Goal: Navigation & Orientation: Find specific page/section

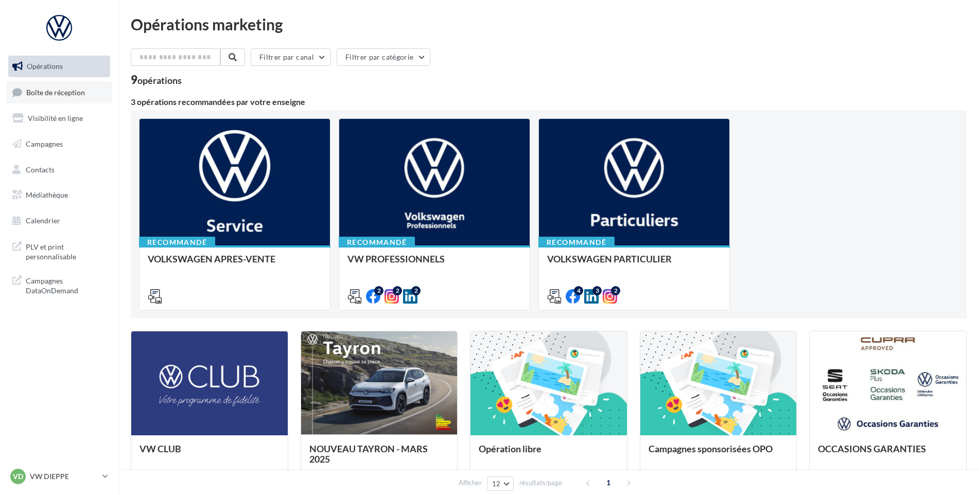
click at [27, 85] on link "Boîte de réception" at bounding box center [59, 92] width 106 height 22
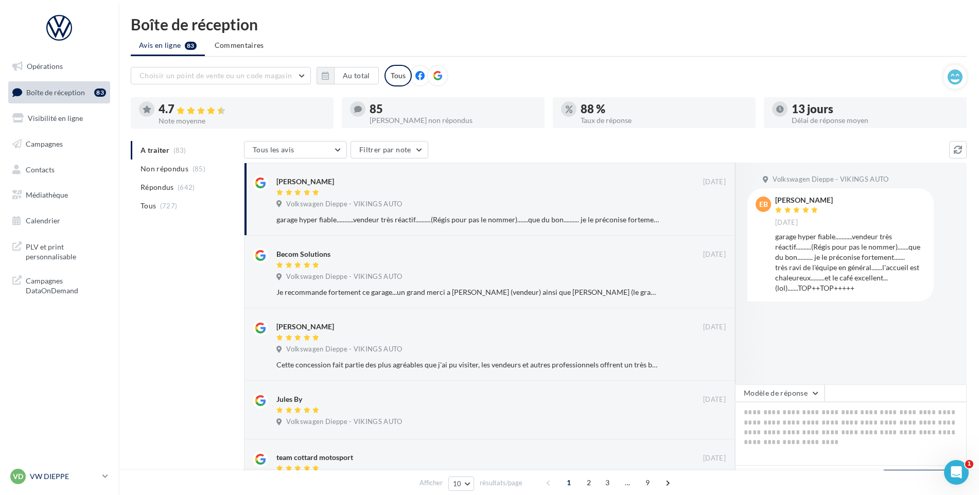
drag, startPoint x: 85, startPoint y: 483, endPoint x: 80, endPoint y: 467, distance: 16.8
click at [85, 483] on div "VD VW DIEPPE vw-die-vau" at bounding box center [54, 476] width 88 height 15
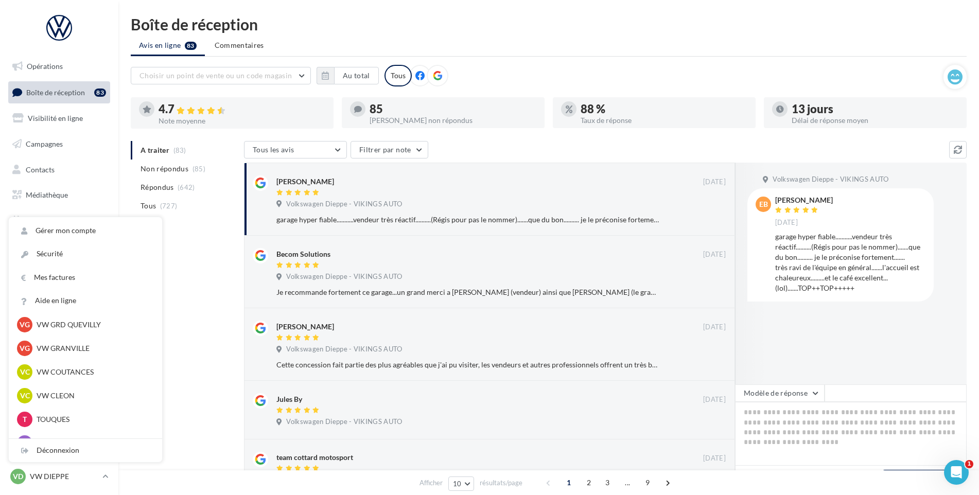
scroll to position [206, 0]
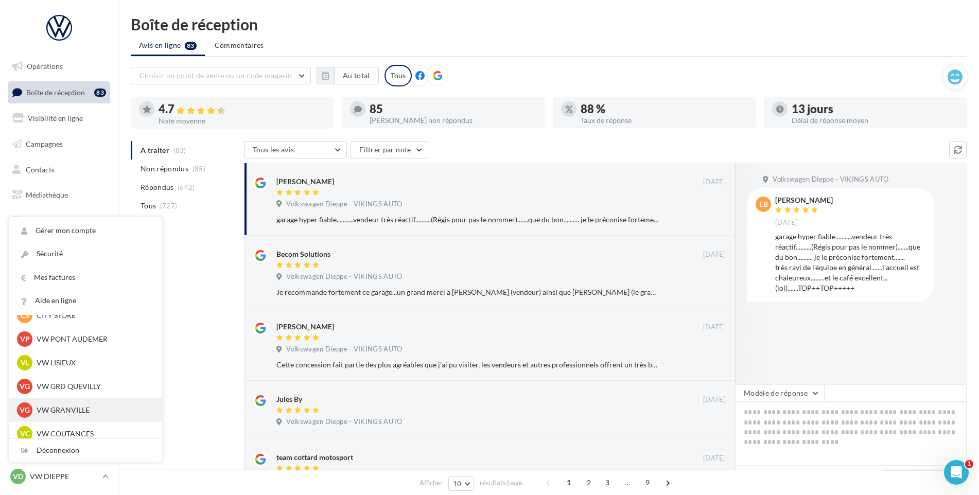
click at [77, 410] on p "VW GRANVILLE" at bounding box center [93, 410] width 113 height 10
